Goal: Information Seeking & Learning: Check status

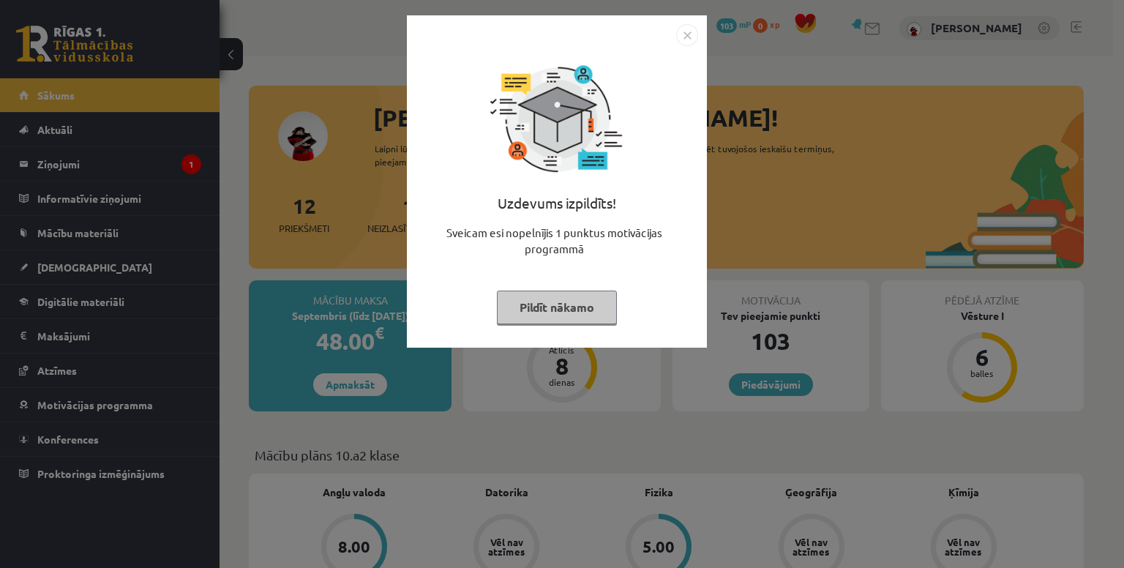
click at [601, 299] on button "Pildīt nākamo" at bounding box center [557, 307] width 120 height 34
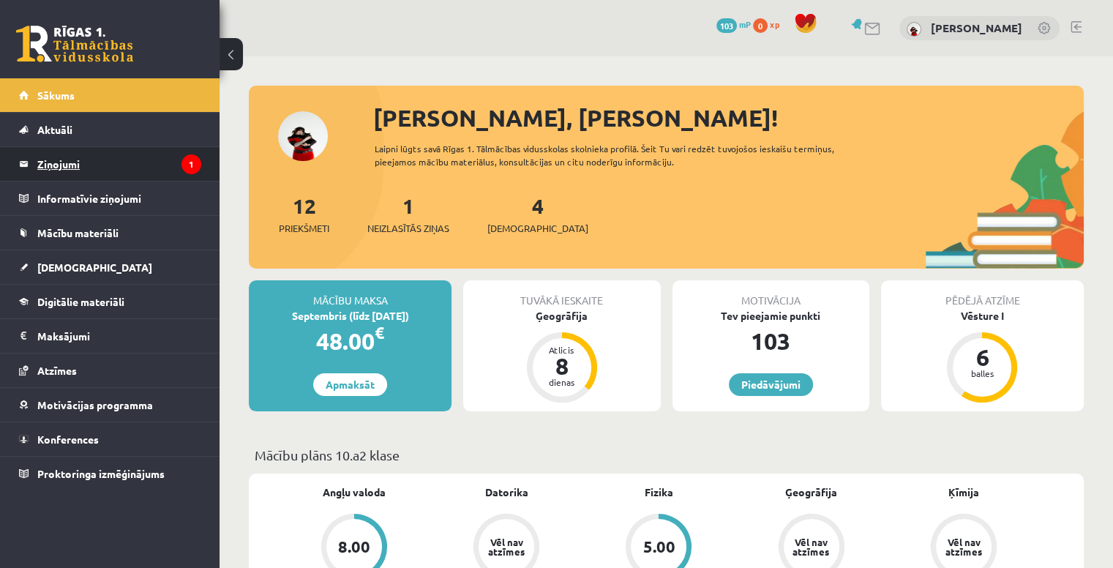
click at [108, 154] on legend "Ziņojumi 1" at bounding box center [119, 164] width 164 height 34
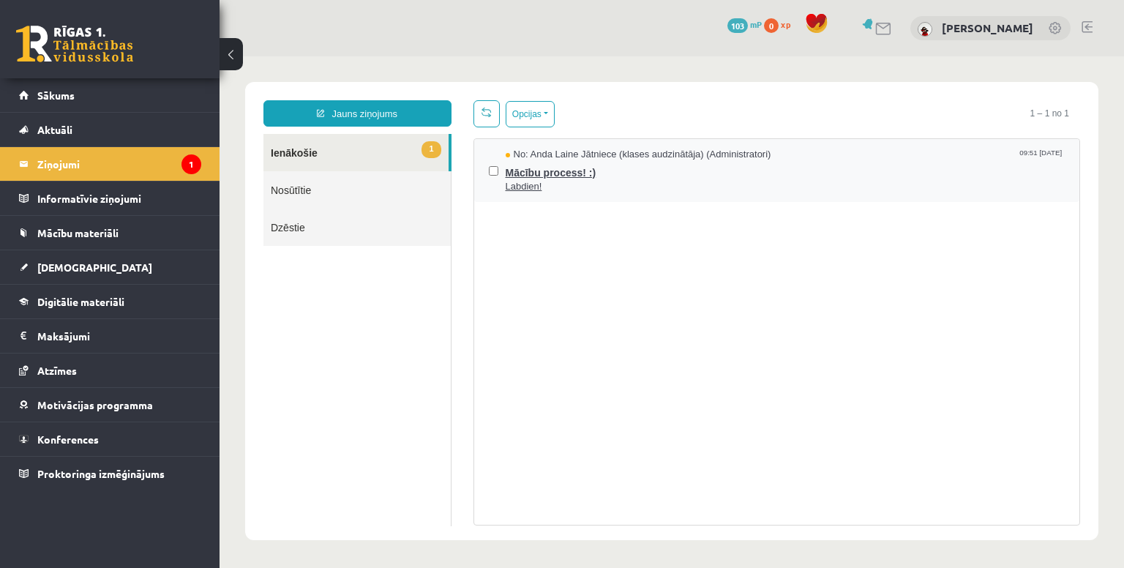
click at [701, 185] on span "Labdien!" at bounding box center [786, 187] width 560 height 14
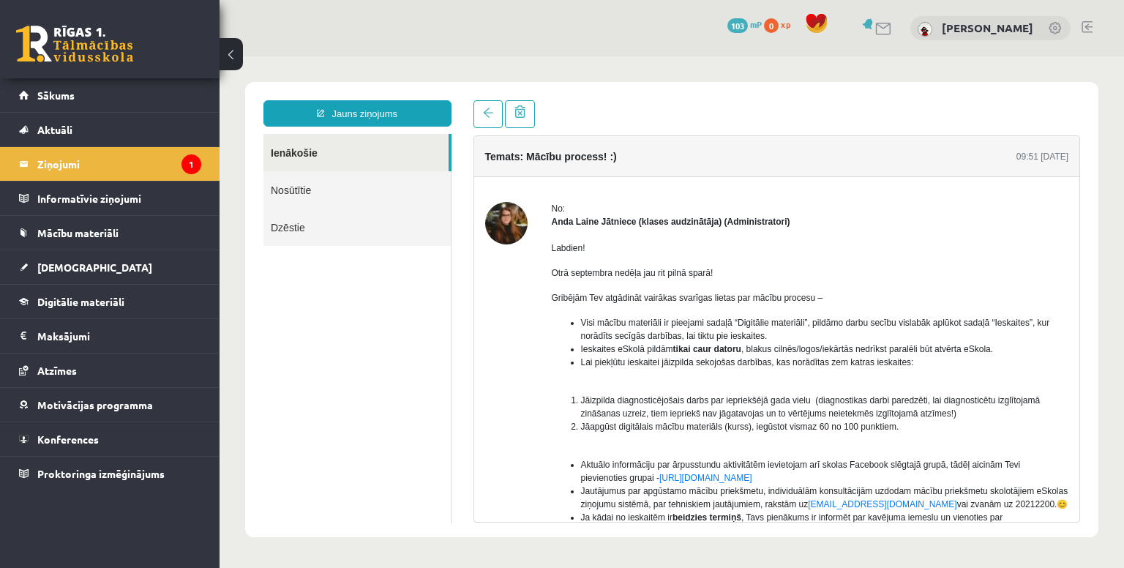
click at [501, 210] on img at bounding box center [506, 223] width 42 height 42
click at [524, 233] on div at bounding box center [506, 458] width 42 height 513
click at [600, 222] on strong "Anda Laine Jātniece (klases audzinātāja) (Administratori)" at bounding box center [671, 222] width 239 height 10
click at [694, 229] on div "Labdien! Otrā septembra nedēļa jau rit pilnā sparā! Gribējām Tev atgādināt vair…" at bounding box center [810, 452] width 517 height 449
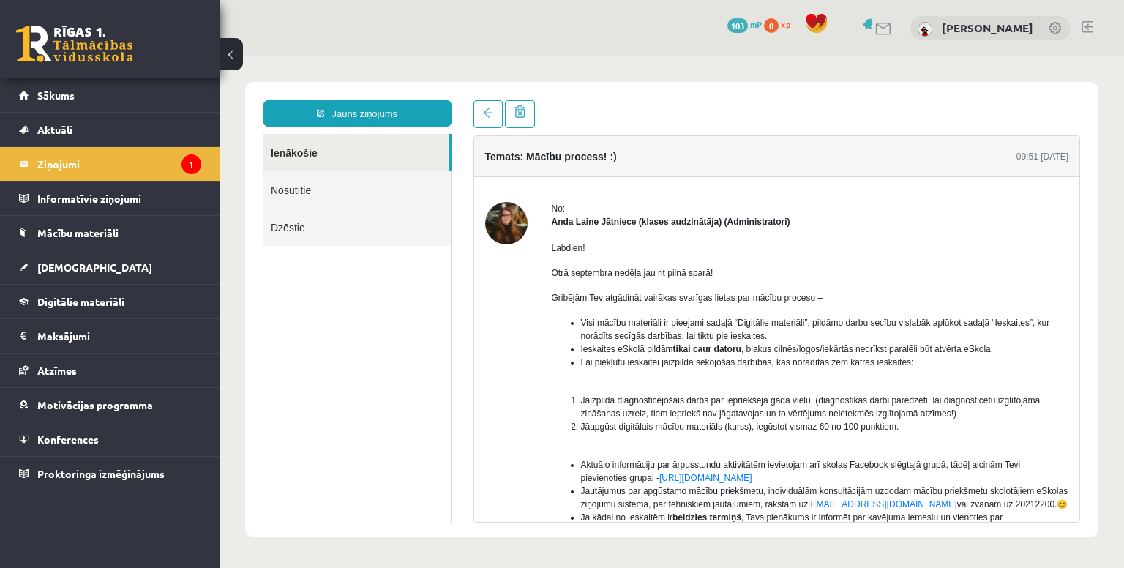
click at [696, 228] on div "Labdien! Otrā septembra nedēļa jau rit pilnā sparā! Gribējām Tev atgādināt vair…" at bounding box center [810, 452] width 517 height 449
click at [530, 221] on div "No: Anda Laine Jātniece (klases audzinātāja) (Administratori) Labdien! Otrā sep…" at bounding box center [777, 458] width 584 height 513
click at [513, 227] on img at bounding box center [506, 223] width 42 height 42
click at [129, 294] on link "Digitālie materiāli" at bounding box center [110, 302] width 182 height 34
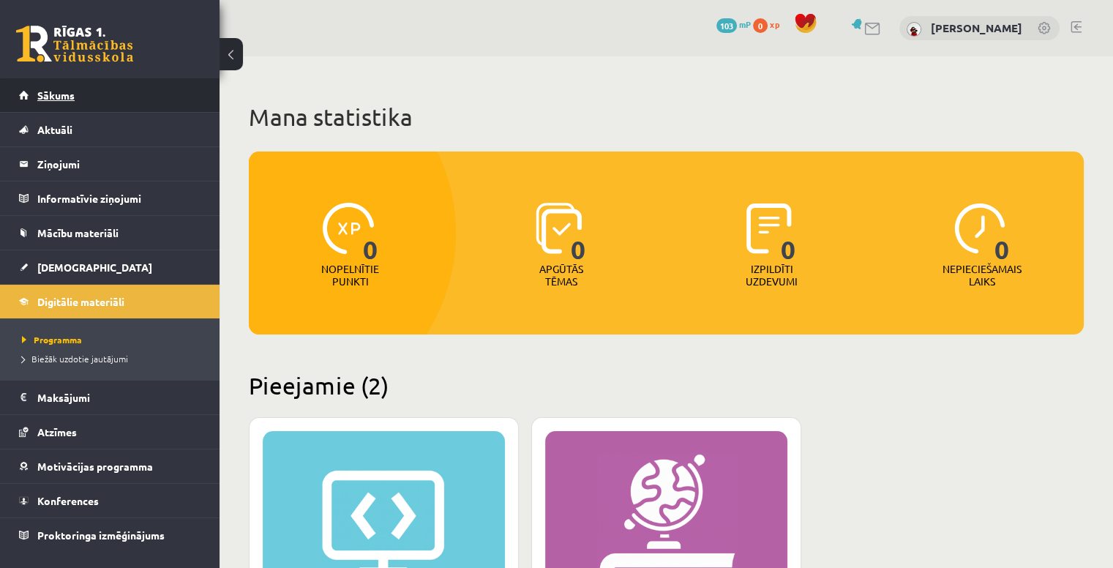
click at [127, 97] on link "Sākums" at bounding box center [110, 95] width 182 height 34
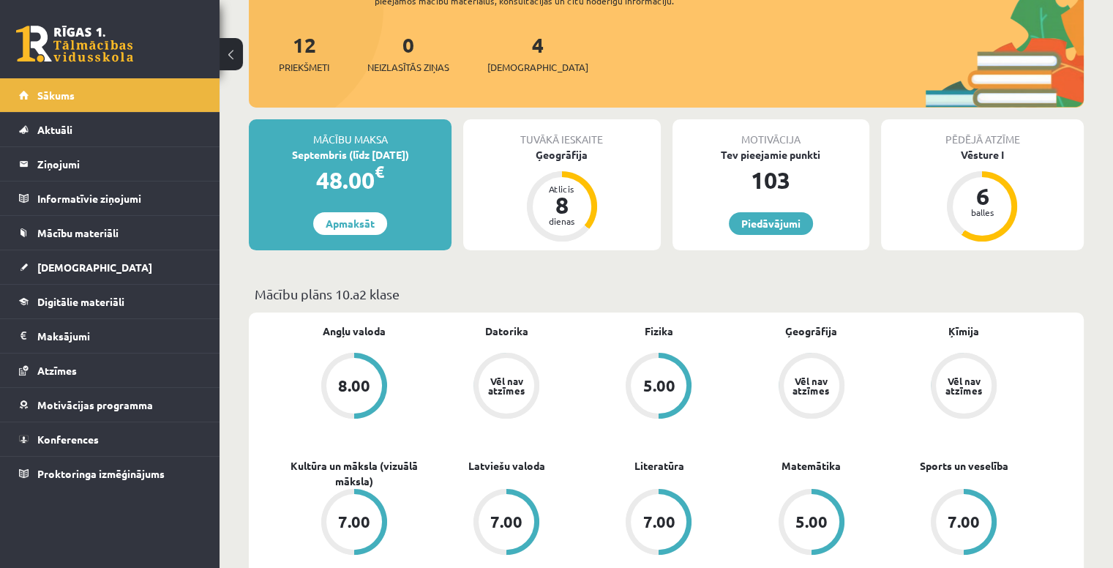
scroll to position [15, 0]
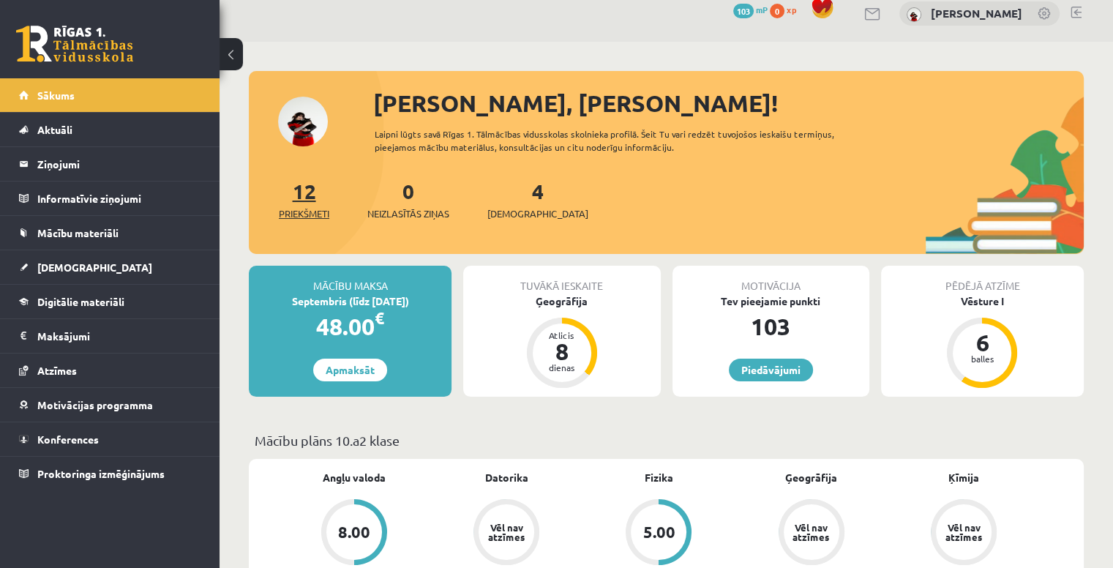
drag, startPoint x: 314, startPoint y: 198, endPoint x: 296, endPoint y: 194, distance: 18.8
click at [296, 194] on link "12 Priekšmeti" at bounding box center [304, 199] width 50 height 43
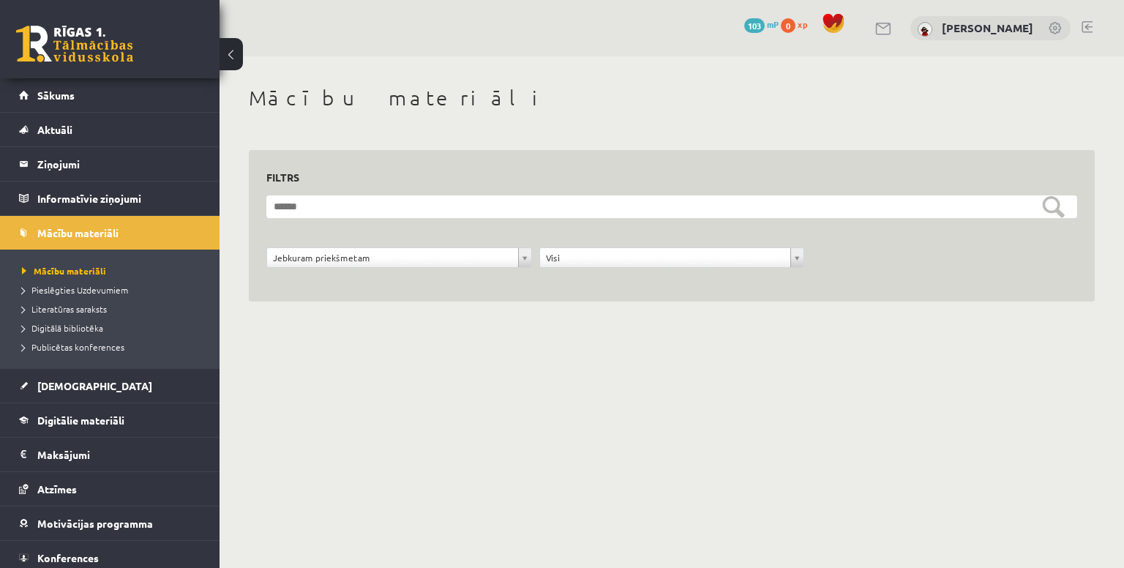
click at [771, 188] on div "**********" at bounding box center [671, 226] width 811 height 117
click at [893, 384] on body "0 Dāvanas 103 mP 0 xp Paula Stepēna Sākums Aktuāli Kā mācīties eSKOLĀ Kontakti …" at bounding box center [562, 284] width 1124 height 568
click at [118, 135] on link "Aktuāli" at bounding box center [110, 130] width 182 height 34
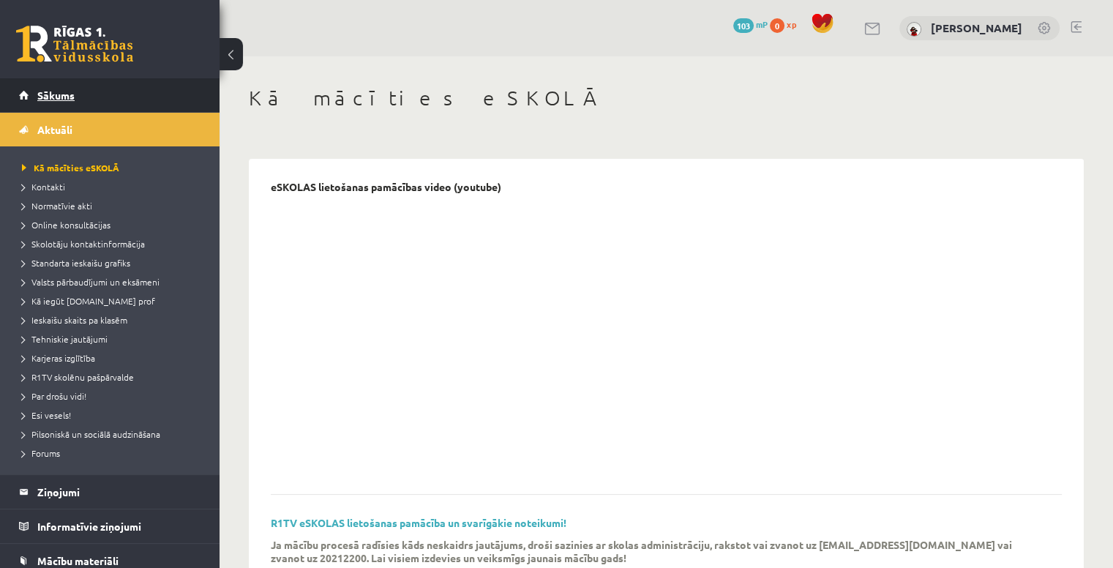
drag, startPoint x: 121, startPoint y: 99, endPoint x: 61, endPoint y: 98, distance: 59.3
click at [61, 98] on span "Sākums" at bounding box center [55, 95] width 37 height 13
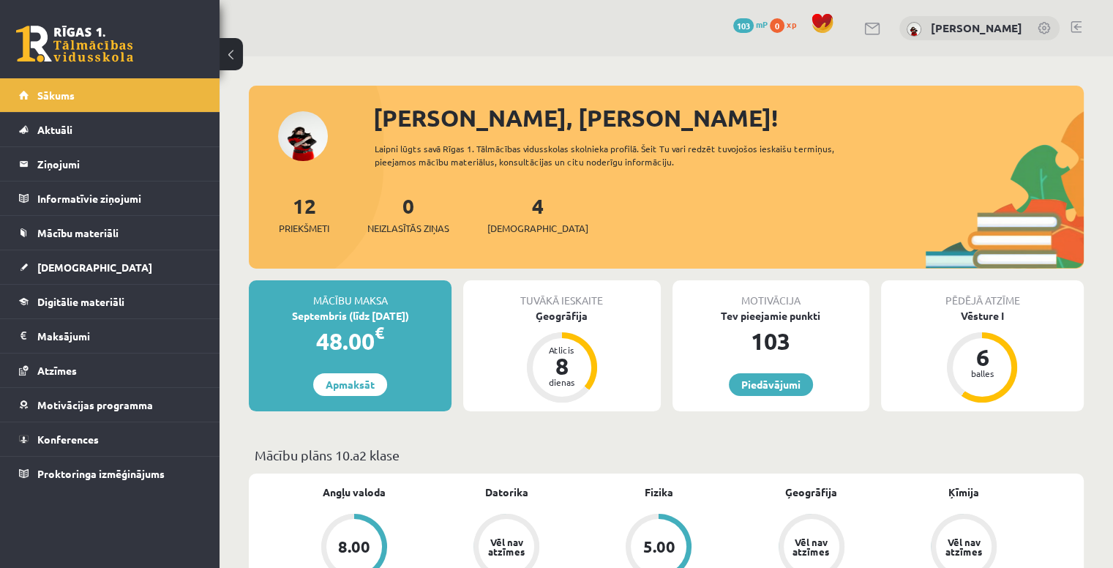
drag, startPoint x: 988, startPoint y: 357, endPoint x: 1015, endPoint y: 293, distance: 69.5
click at [1015, 293] on div "Pēdējā atzīme" at bounding box center [982, 294] width 203 height 28
click at [1001, 315] on div "Vēsture I" at bounding box center [982, 315] width 203 height 15
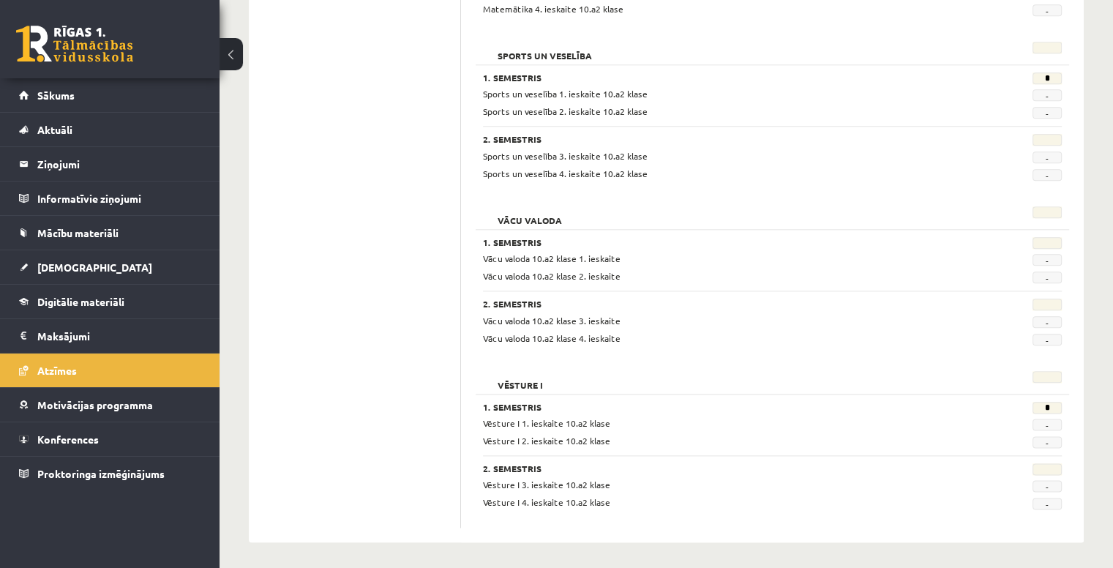
scroll to position [1386, 0]
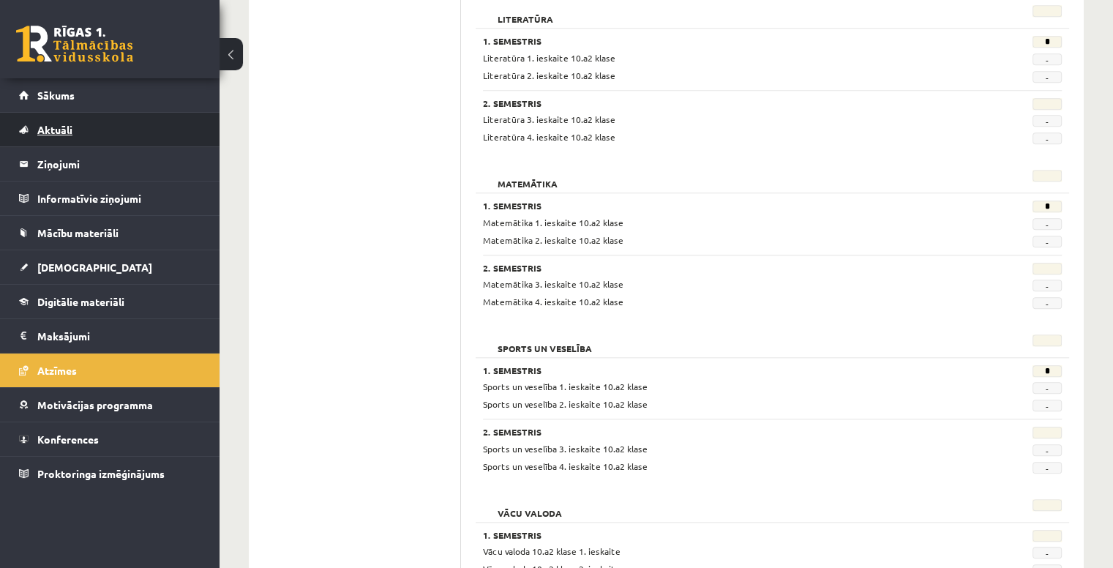
click at [106, 135] on link "Aktuāli" at bounding box center [110, 130] width 182 height 34
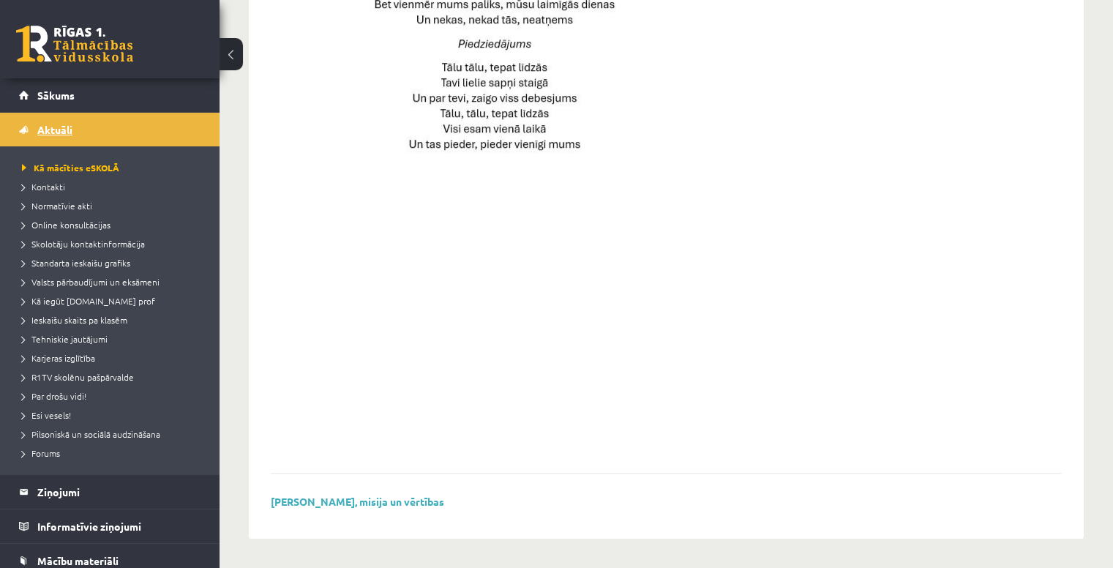
scroll to position [1026, 0]
click at [155, 486] on legend "Ziņojumi 0" at bounding box center [119, 492] width 164 height 34
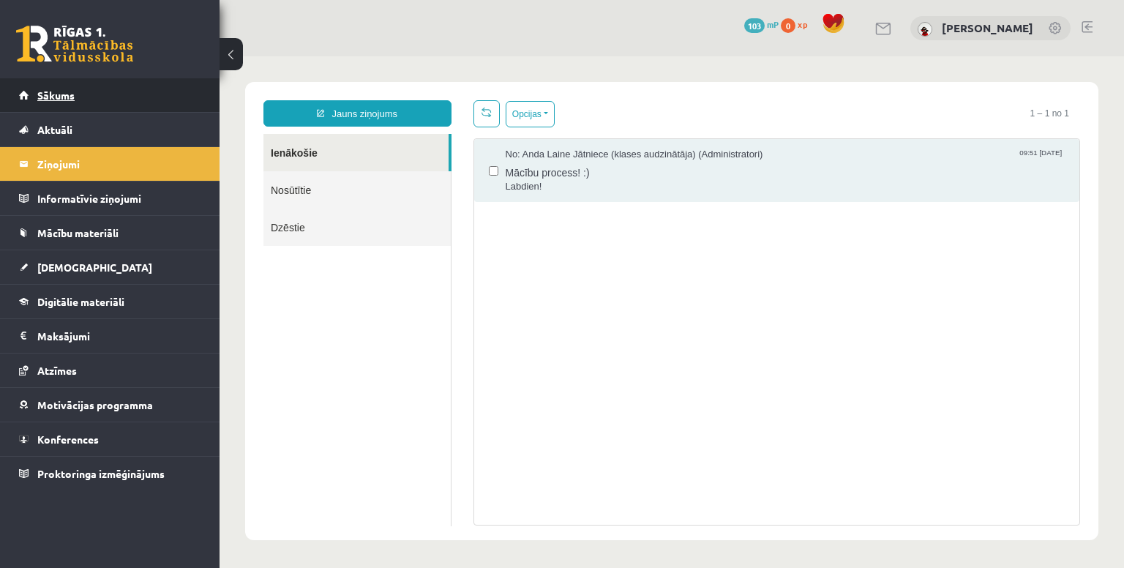
click at [127, 100] on link "Sākums" at bounding box center [110, 95] width 182 height 34
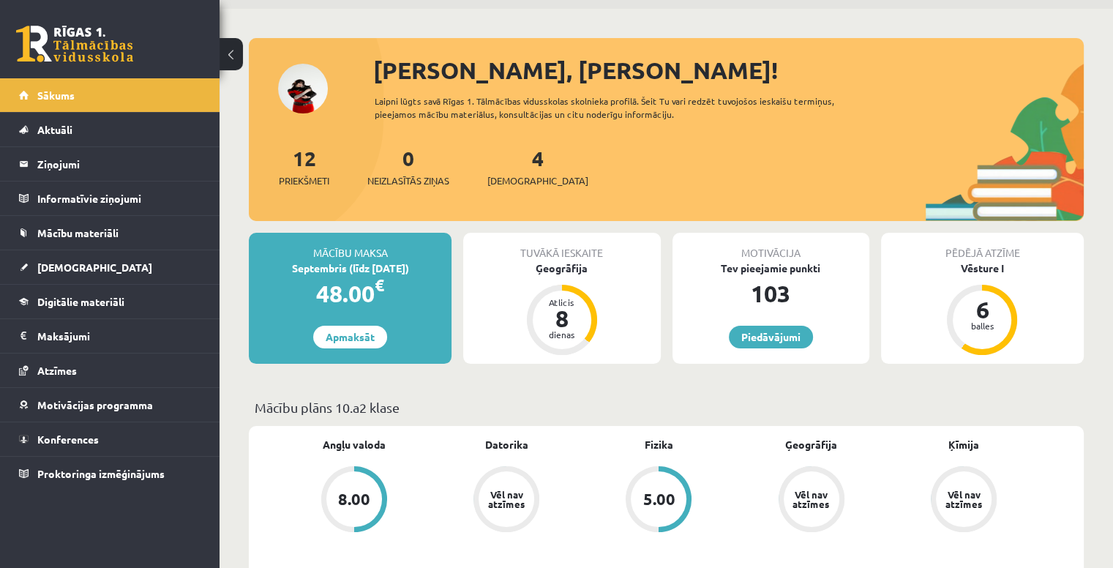
scroll to position [146, 0]
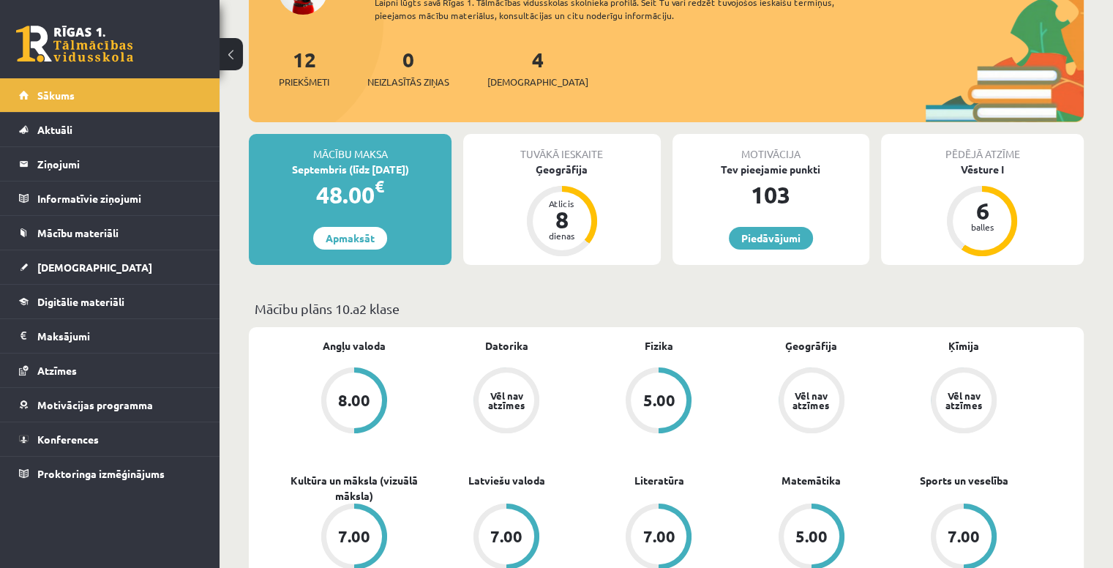
click at [521, 388] on div "Vēl nav atzīmes" at bounding box center [506, 400] width 56 height 56
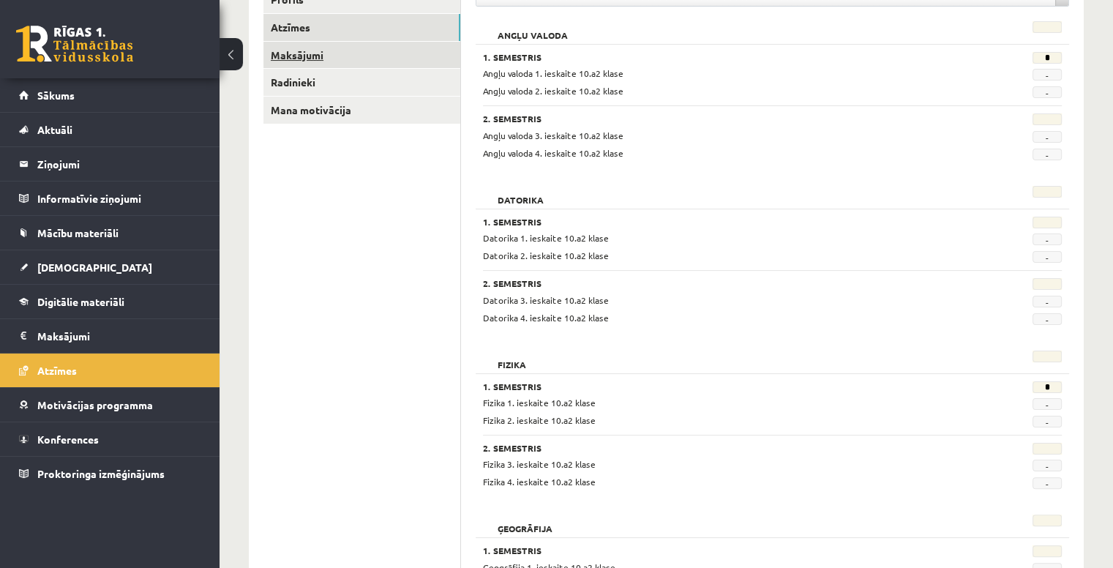
scroll to position [146, 0]
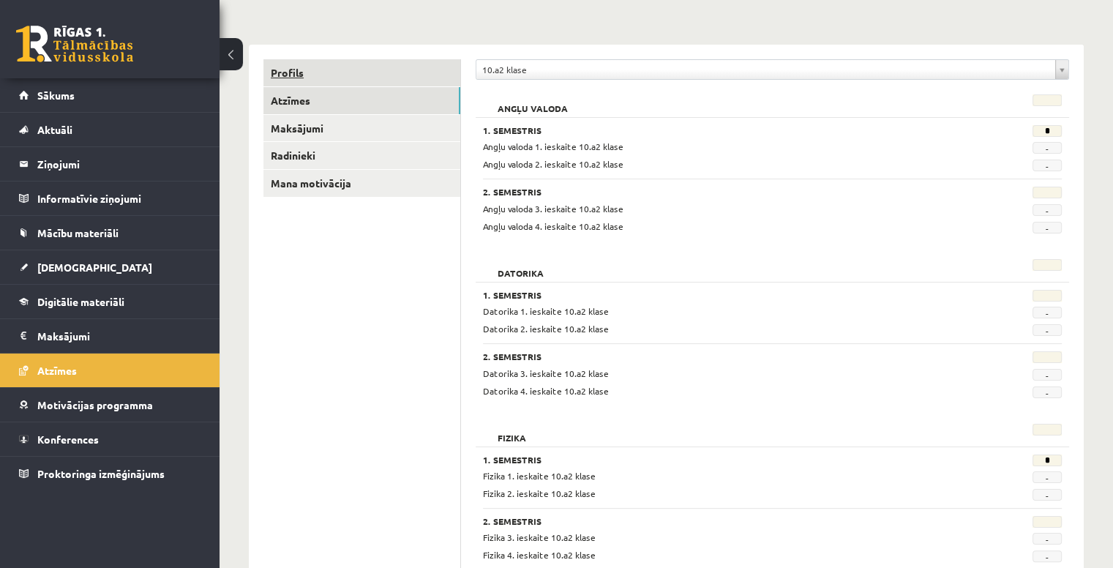
click at [326, 80] on link "Profils" at bounding box center [361, 72] width 197 height 27
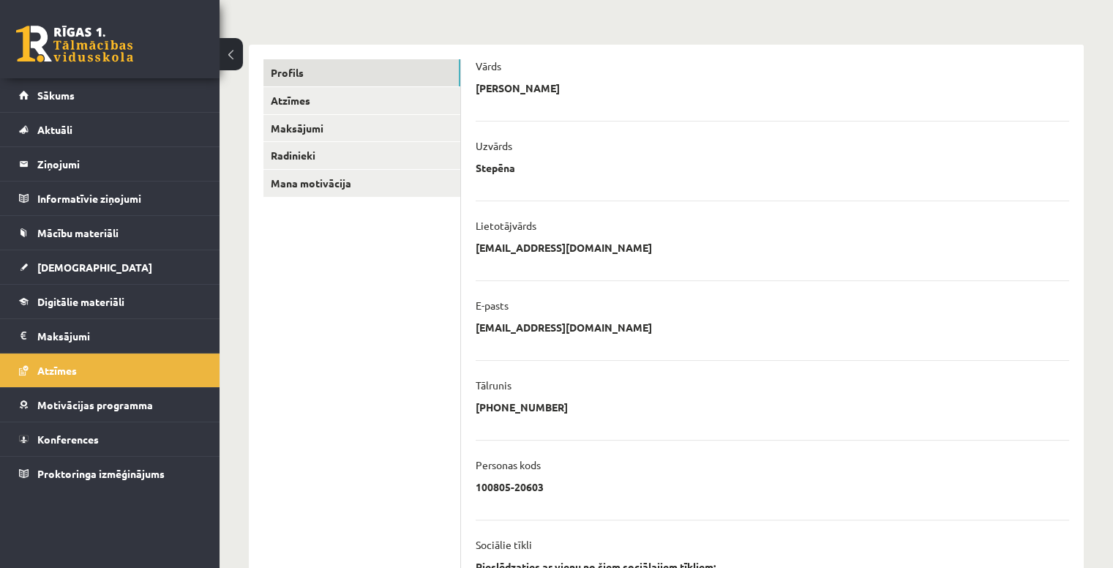
scroll to position [313, 0]
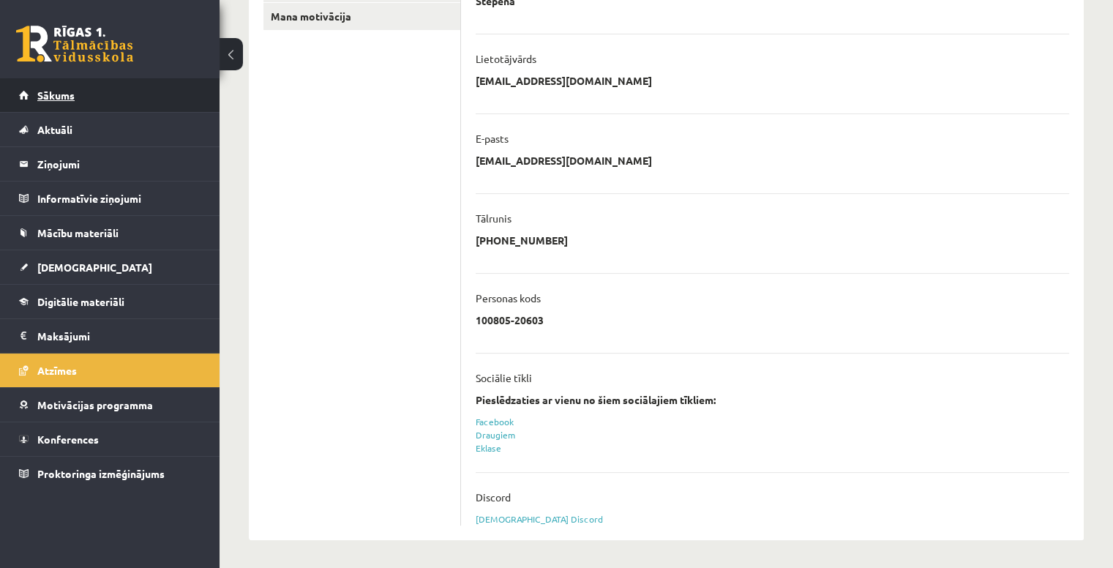
drag, startPoint x: 65, startPoint y: 89, endPoint x: 49, endPoint y: 94, distance: 17.1
click at [49, 94] on span "Sākums" at bounding box center [55, 95] width 37 height 13
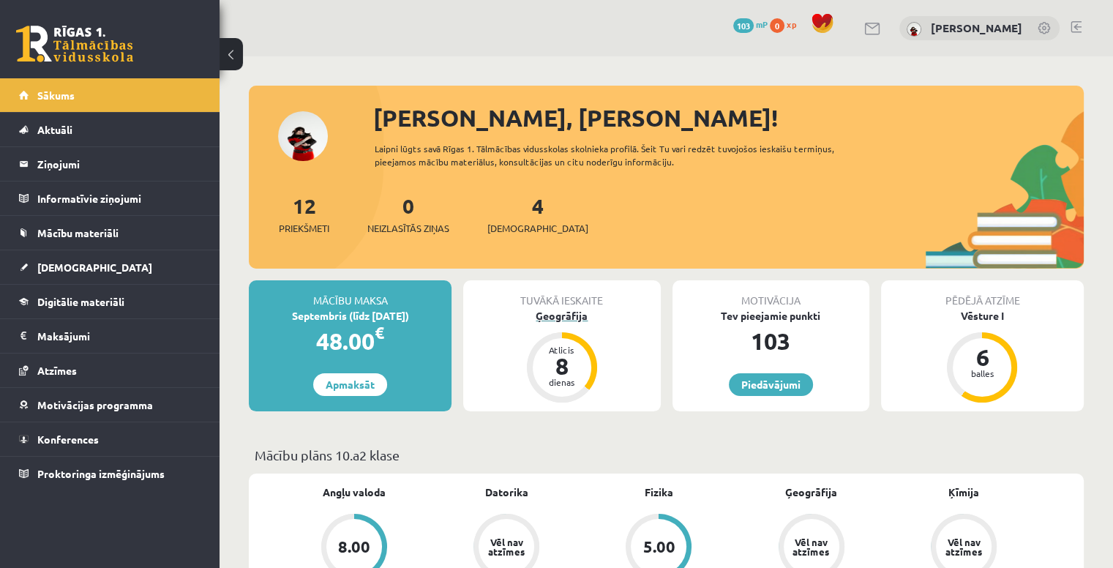
click at [557, 354] on div "8" at bounding box center [562, 365] width 44 height 23
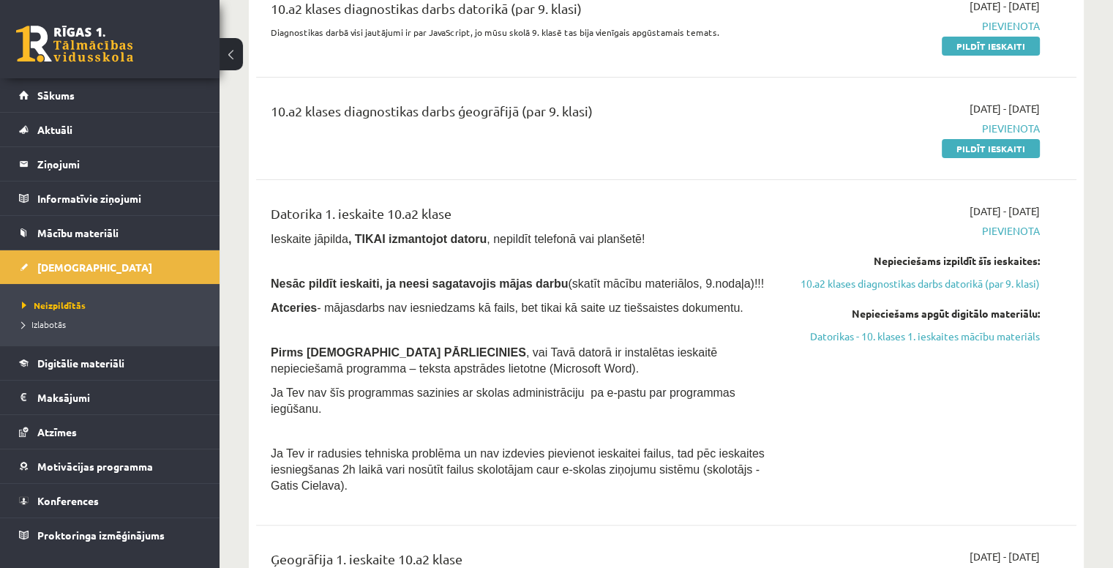
scroll to position [219, 0]
